Goal: Task Accomplishment & Management: Manage account settings

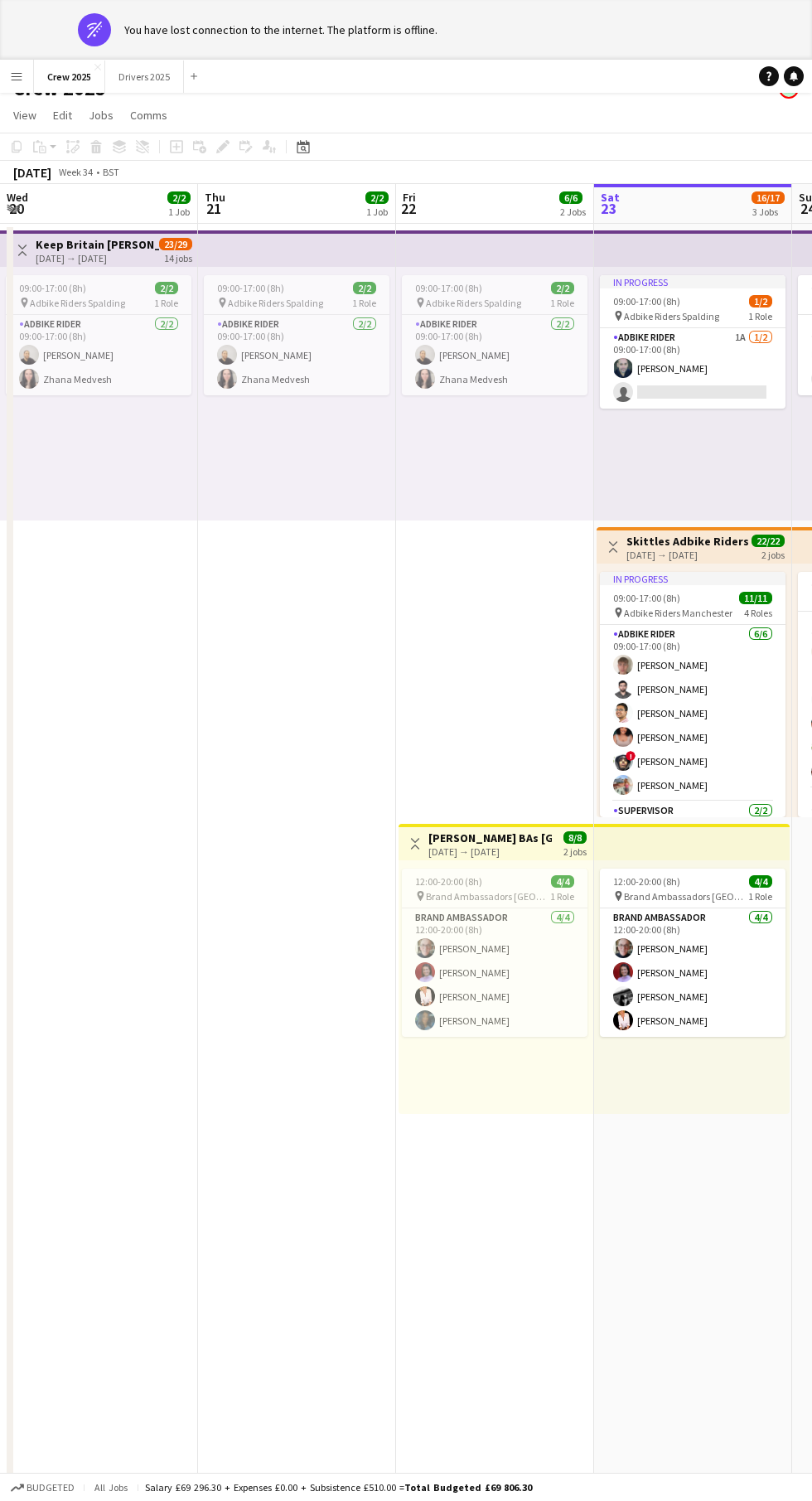
scroll to position [0, 395]
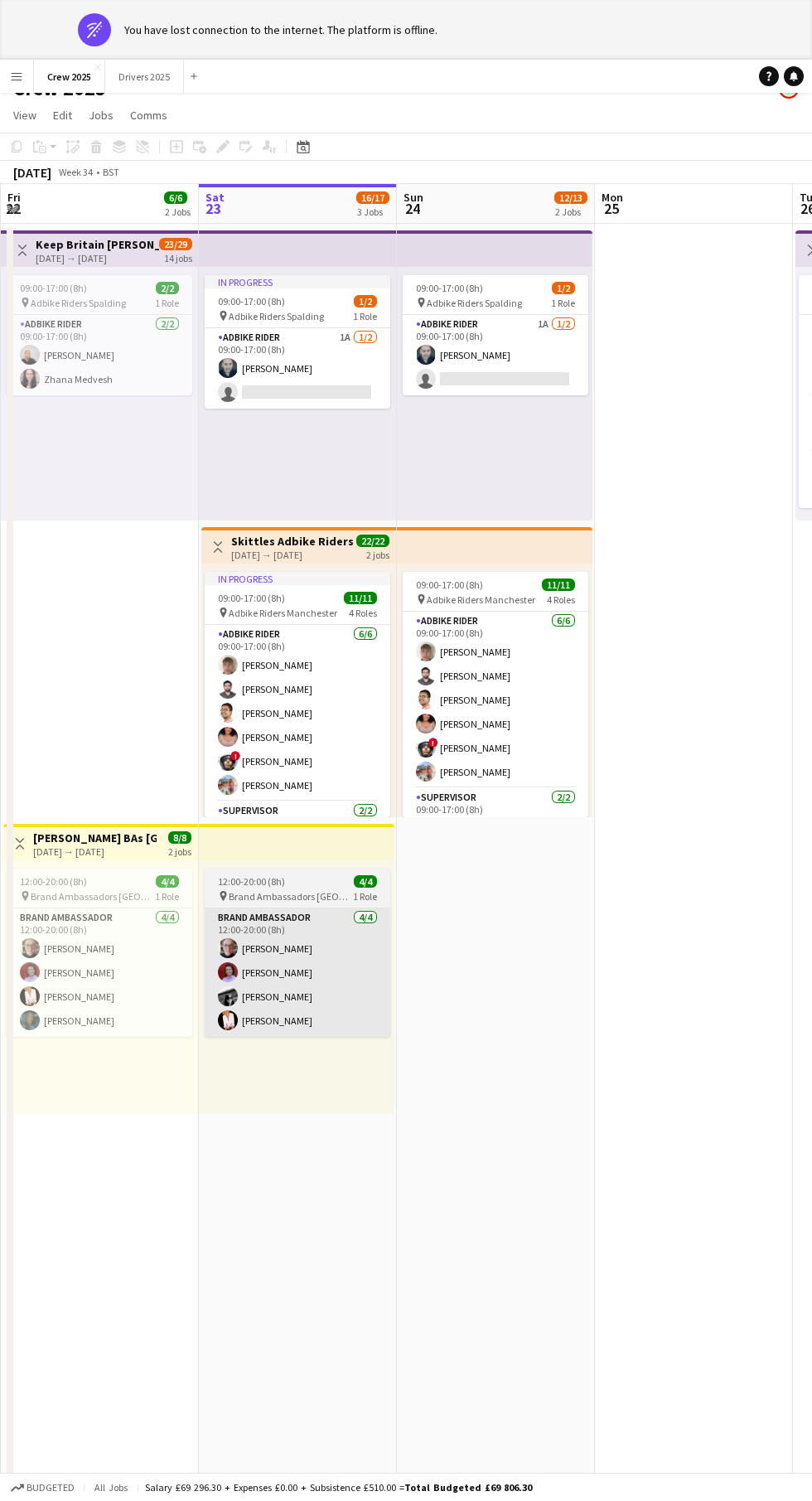
click at [305, 998] on app-card-role "Brand Ambassador [DATE] 12:00-20:00 (8h) [PERSON_NAME] [PERSON_NAME] [PERSON_NA…" at bounding box center [297, 973] width 186 height 129
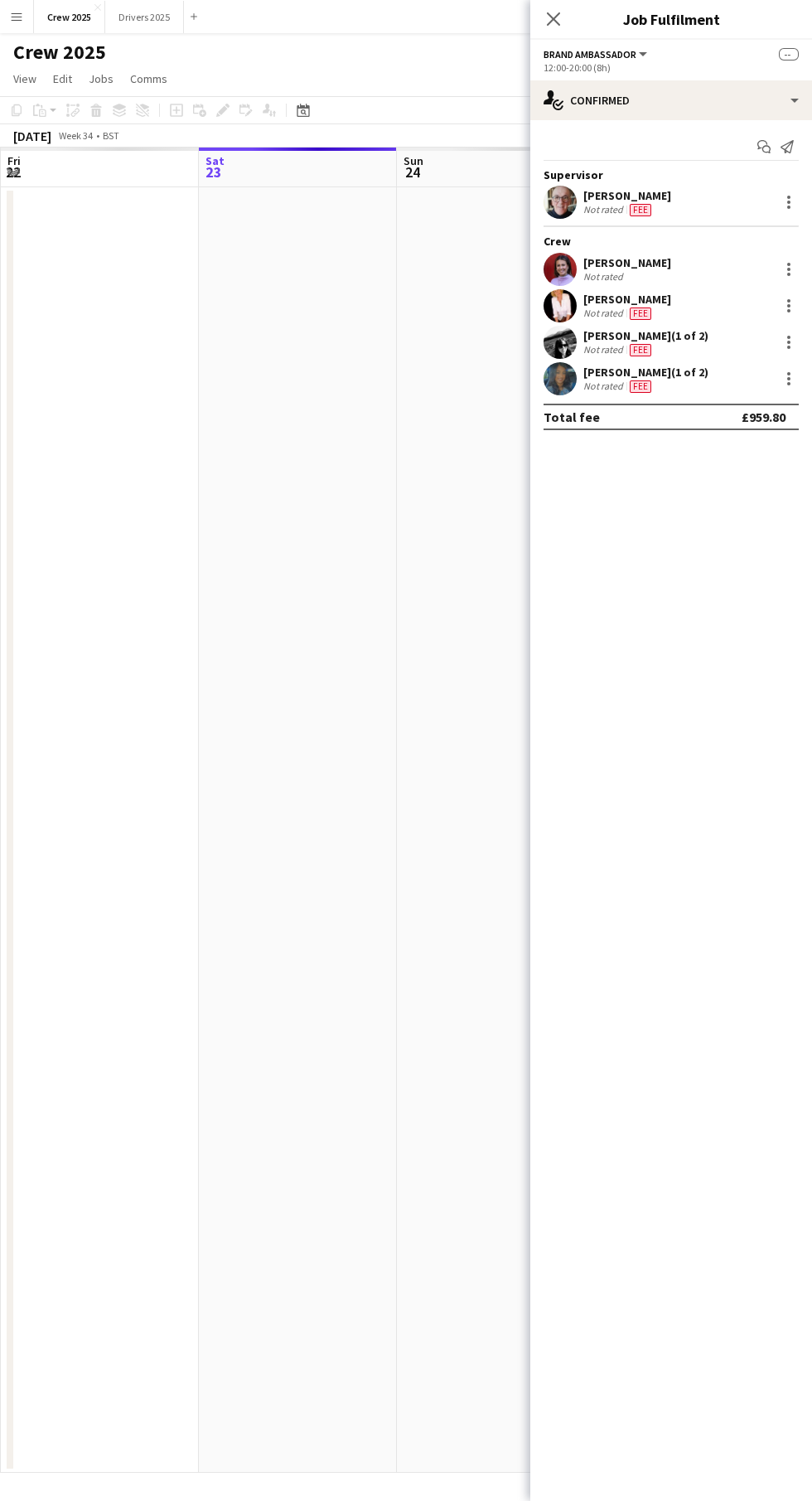
click at [292, 986] on app-date-cell at bounding box center [299, 830] width 198 height 1286
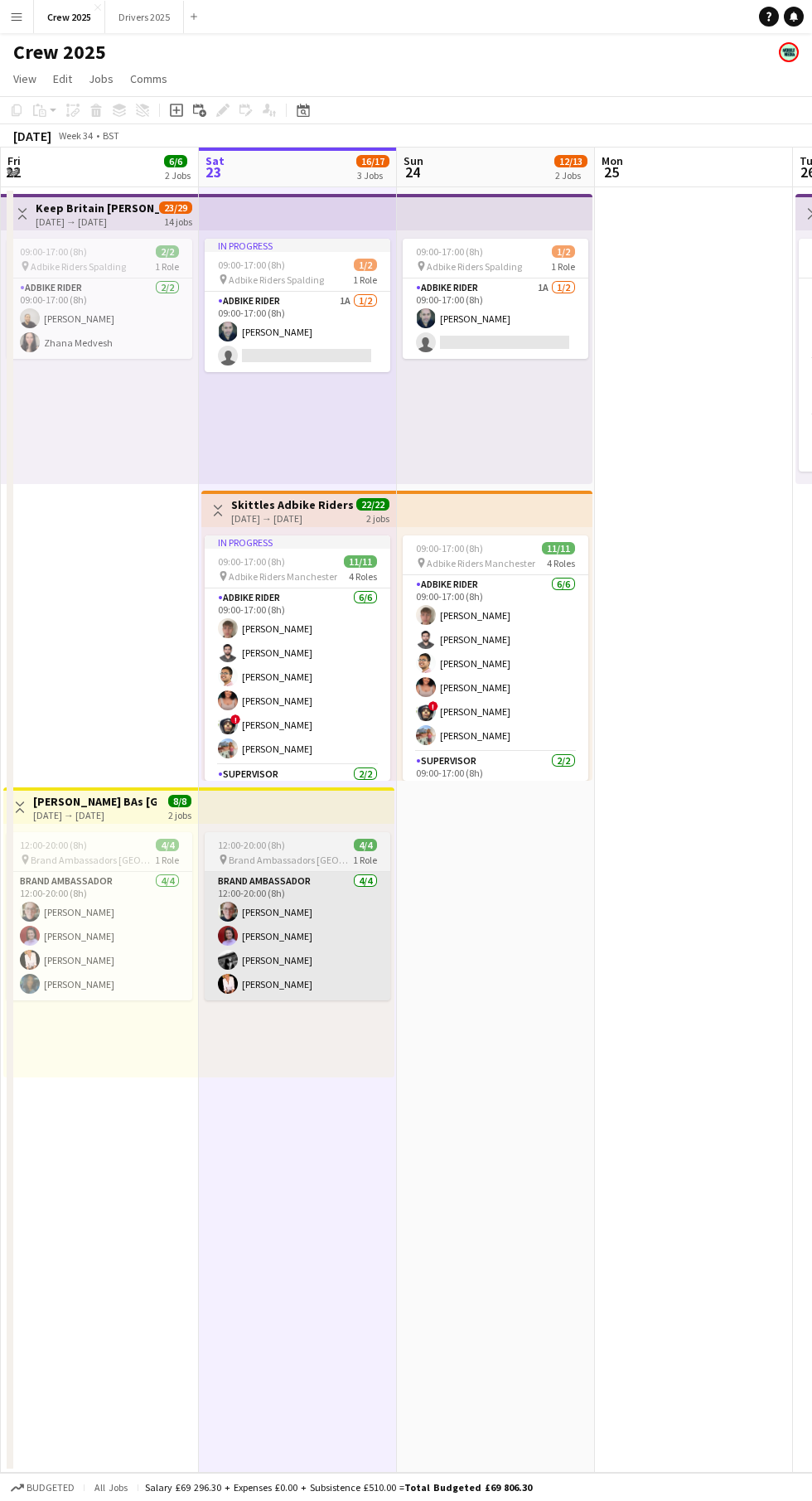
click at [322, 939] on app-card-role "Brand Ambassador [DATE] 12:00-20:00 (8h) [PERSON_NAME] [PERSON_NAME] [PERSON_NA…" at bounding box center [297, 936] width 186 height 129
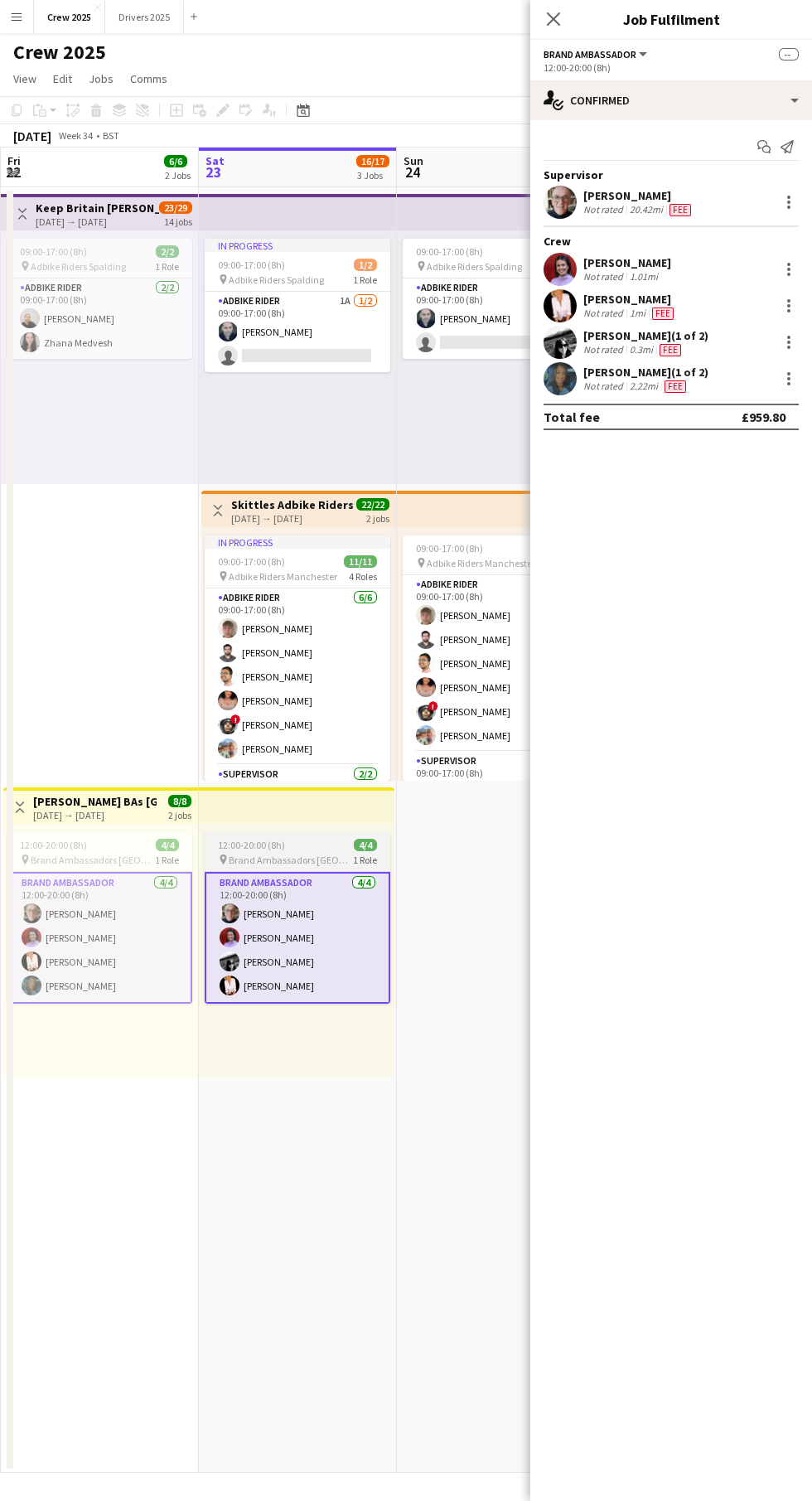
click at [323, 924] on app-card-role "Brand Ambassador [DATE] 12:00-20:00 (8h) [PERSON_NAME] [PERSON_NAME] [PERSON_NA…" at bounding box center [297, 937] width 186 height 132
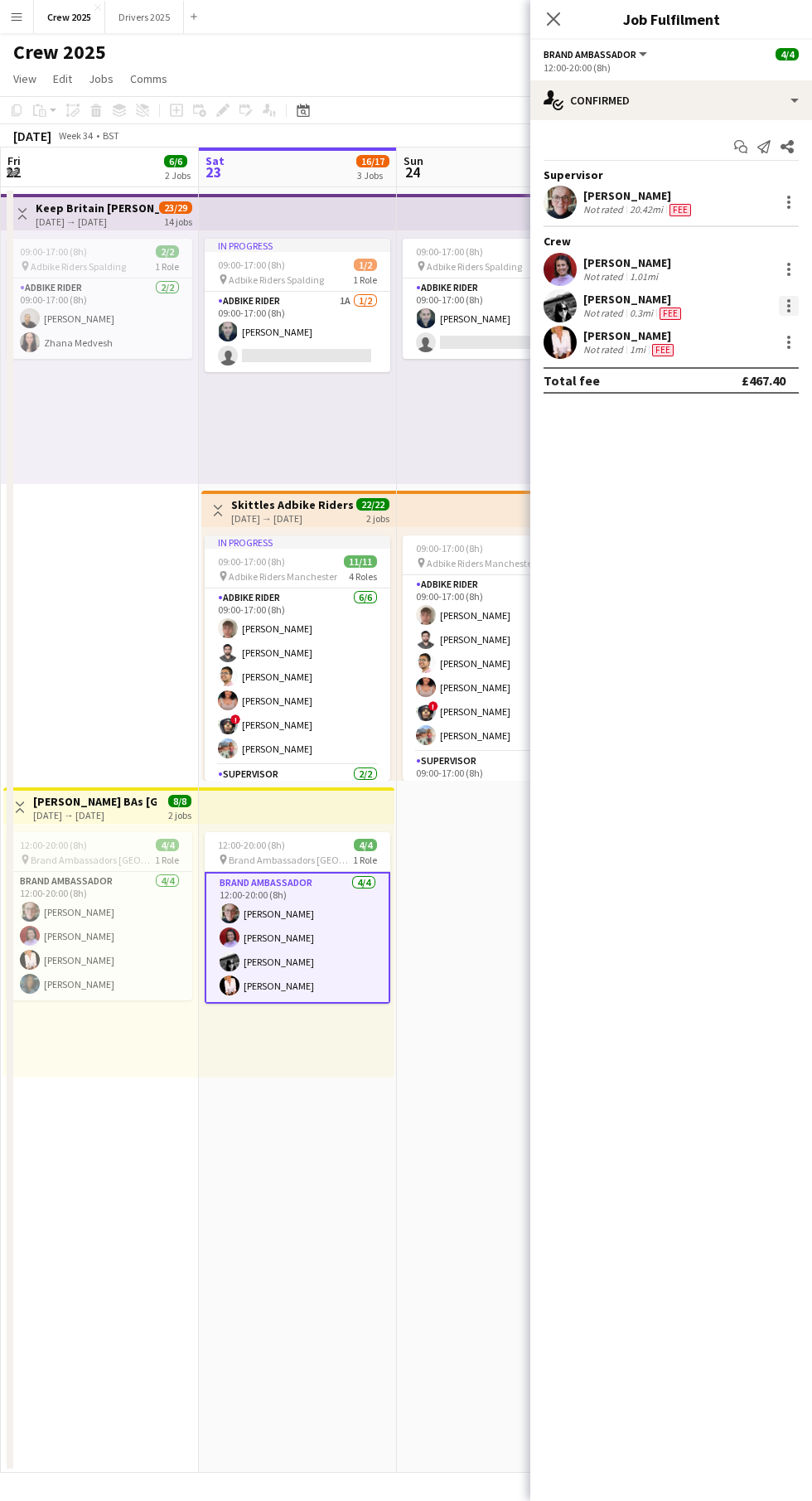
click at [784, 315] on div at bounding box center [789, 306] width 20 height 20
click at [740, 456] on span "Remove" at bounding box center [733, 455] width 103 height 15
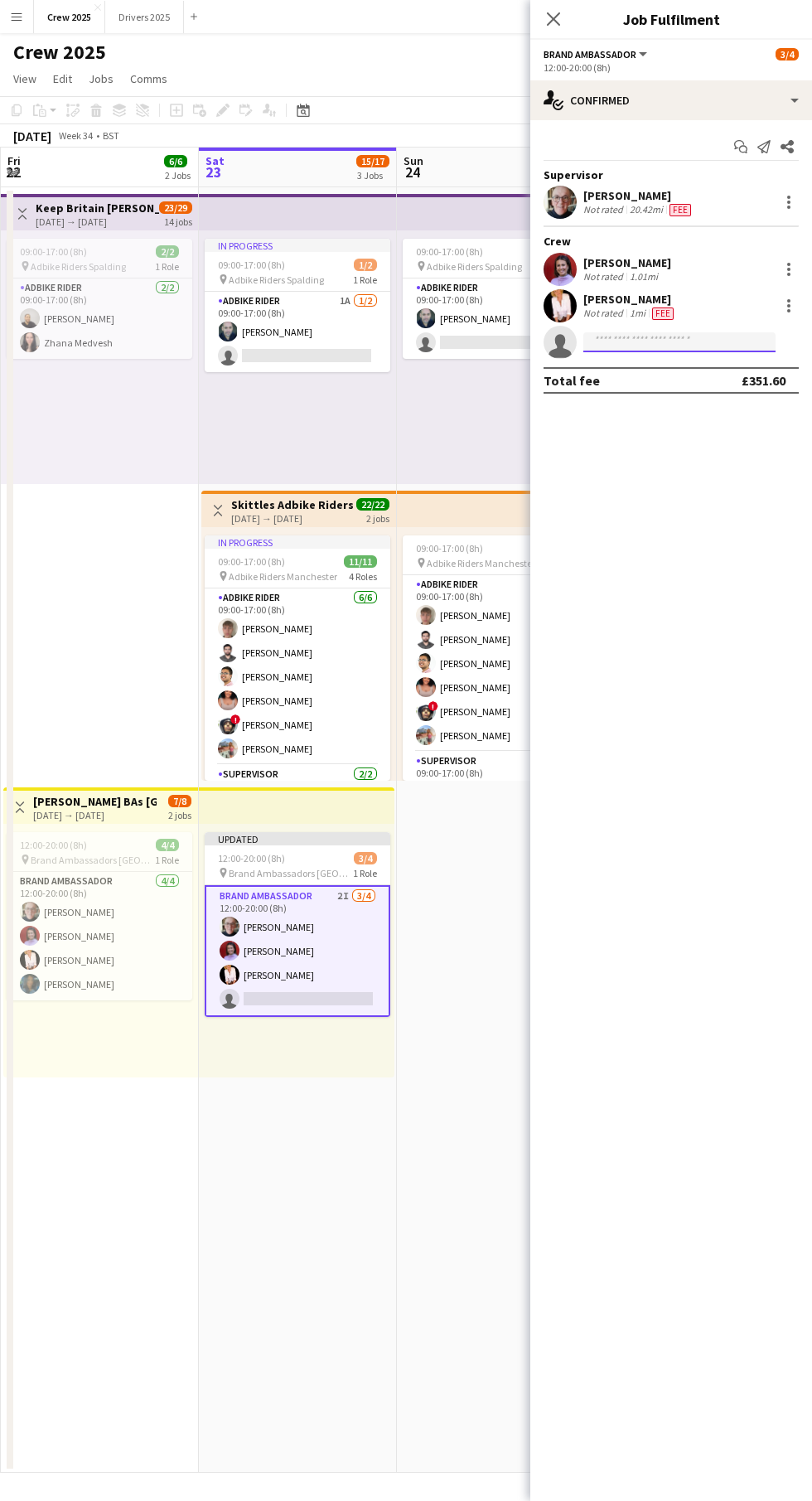
click at [670, 341] on input at bounding box center [679, 342] width 192 height 20
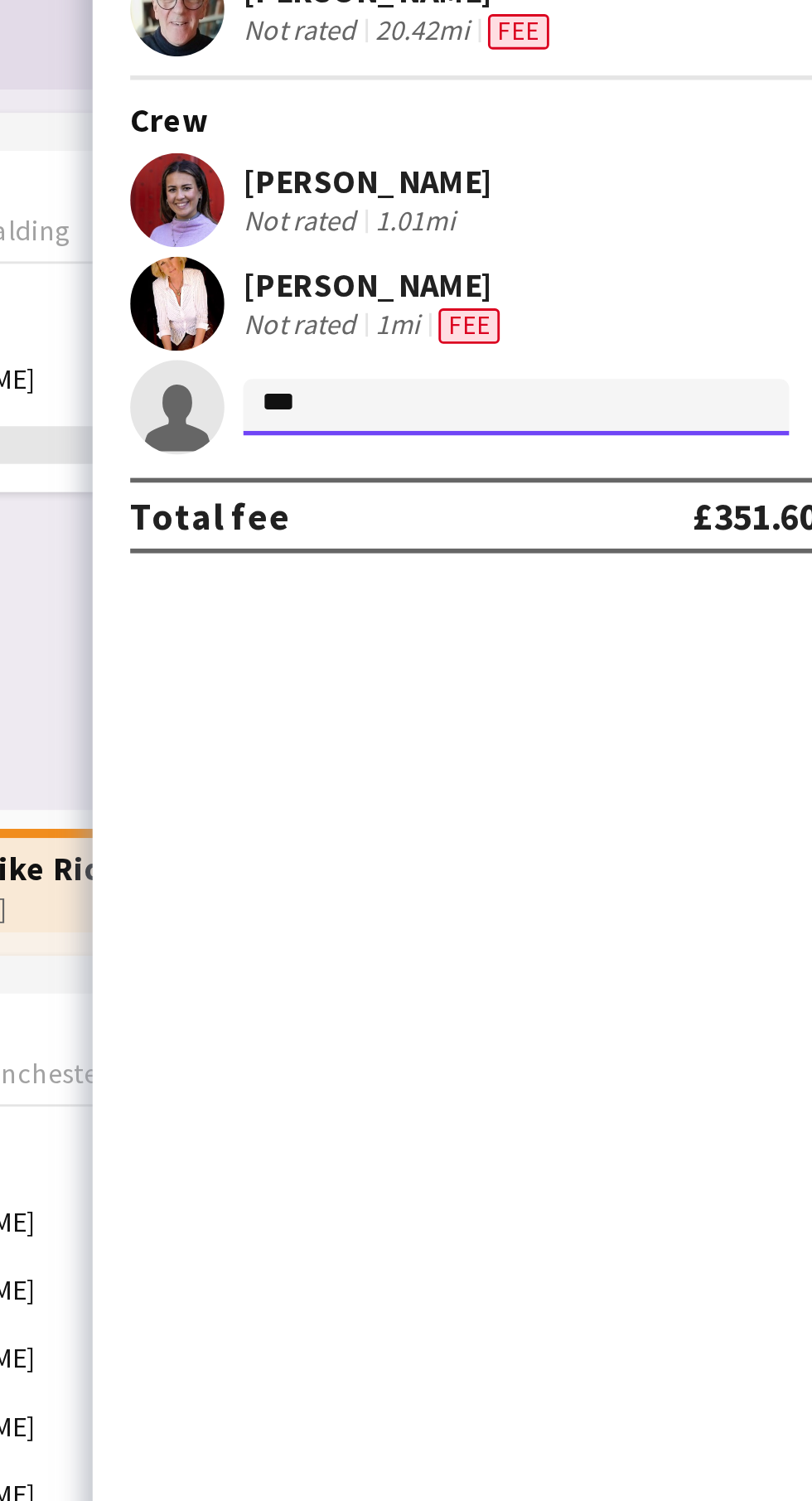
type input "****"
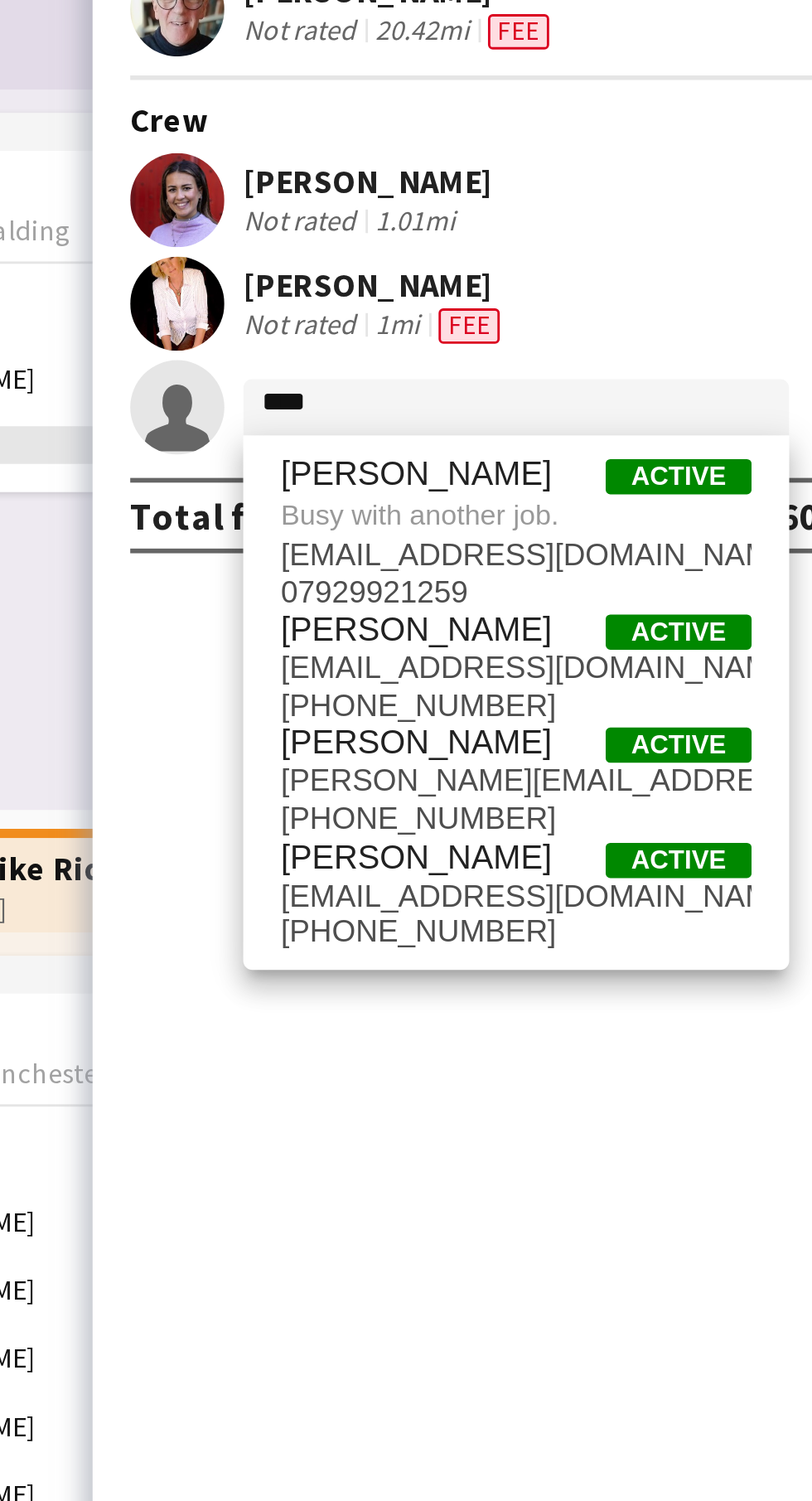
click at [513, 397] on div "In progress 09:00-17:00 (8h) 1/2 pin Adbike Riders Spalding 1 Role Adbike Rider…" at bounding box center [496, 357] width 198 height 254
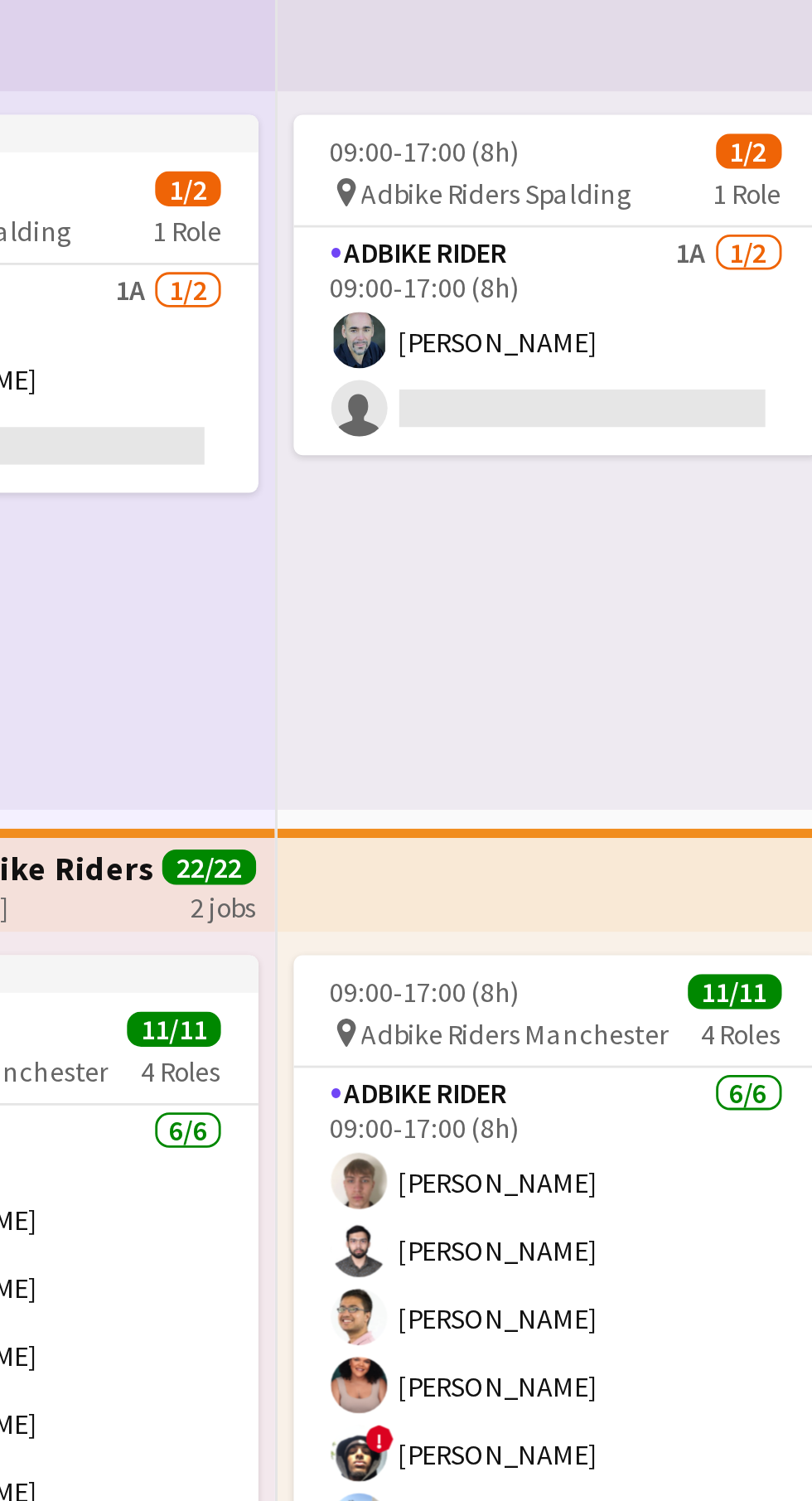
scroll to position [0, 399]
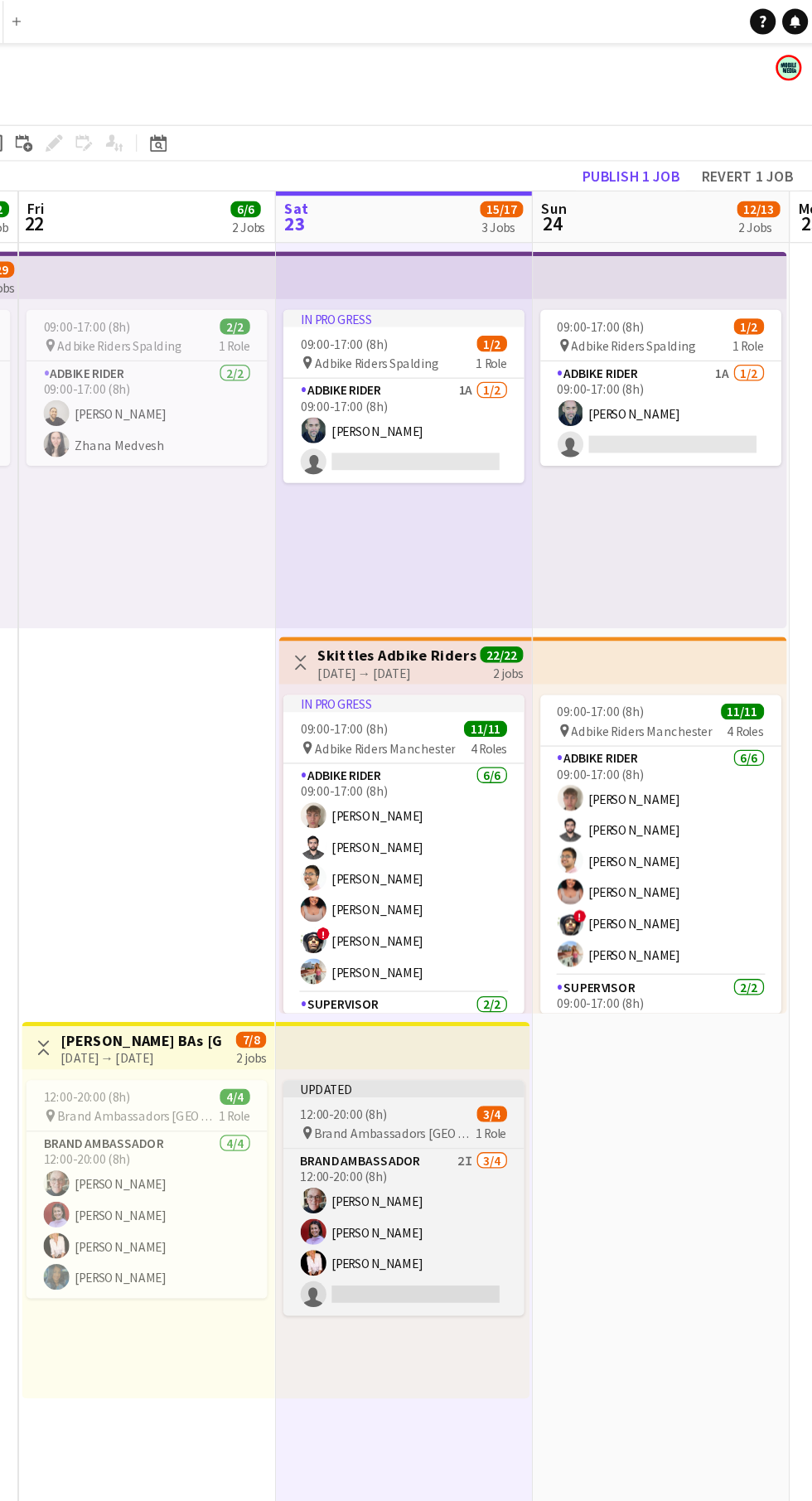
click at [498, 832] on div "Updated" at bounding box center [492, 838] width 186 height 13
